Goal: Task Accomplishment & Management: Manage account settings

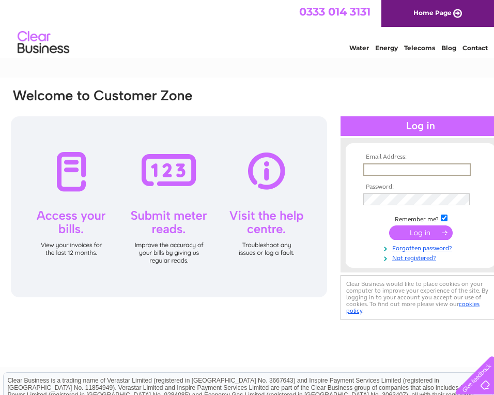
type input "i.v.florist@hotmail.com"
click at [414, 235] on input "submit" at bounding box center [421, 231] width 64 height 14
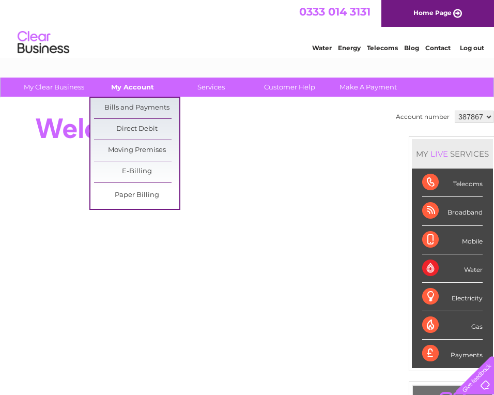
click at [135, 88] on link "My Account" at bounding box center [132, 87] width 85 height 19
click at [131, 108] on link "Bills and Payments" at bounding box center [136, 108] width 85 height 21
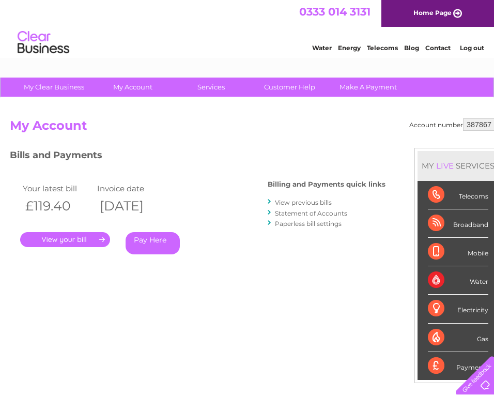
click at [76, 240] on link "." at bounding box center [65, 239] width 90 height 15
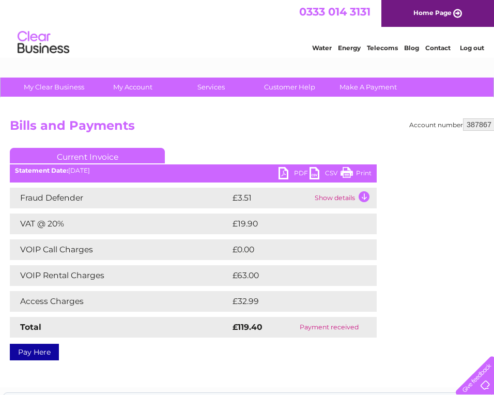
click at [348, 174] on link "Print" at bounding box center [356, 174] width 31 height 15
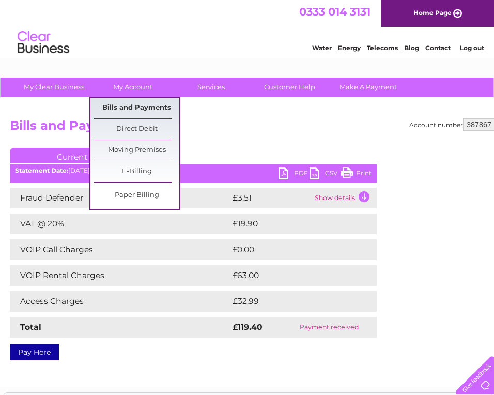
click at [134, 104] on link "Bills and Payments" at bounding box center [136, 108] width 85 height 21
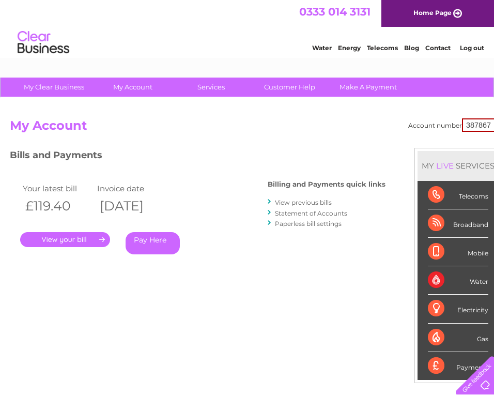
click at [298, 202] on link "View previous bills" at bounding box center [303, 203] width 57 height 8
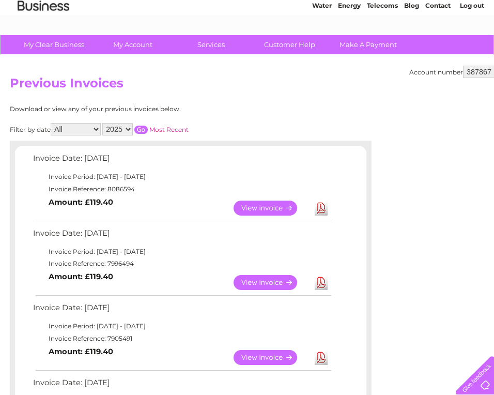
scroll to position [47, 0]
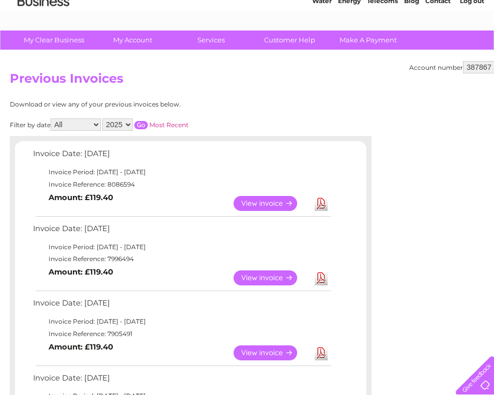
click at [267, 277] on link "View" at bounding box center [272, 277] width 76 height 15
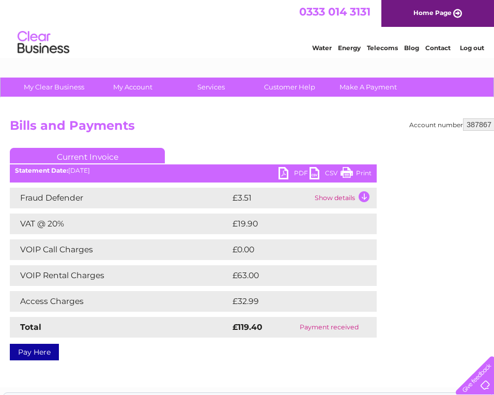
click at [349, 170] on link "Print" at bounding box center [356, 174] width 31 height 15
click at [468, 48] on link "Log out" at bounding box center [472, 48] width 24 height 8
